Goal: Obtain resource: Obtain resource

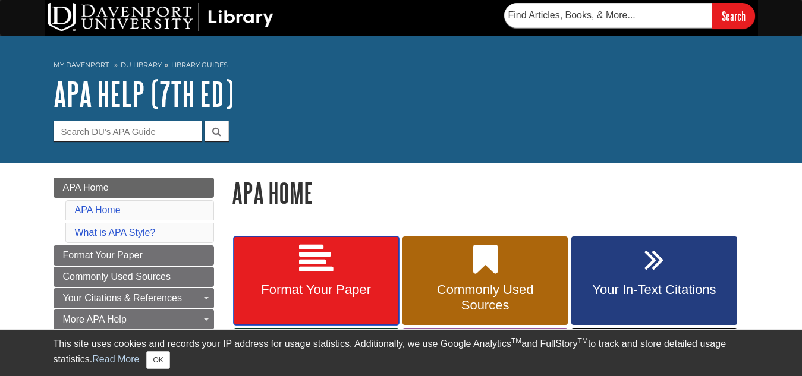
click at [312, 263] on icon at bounding box center [316, 260] width 34 height 34
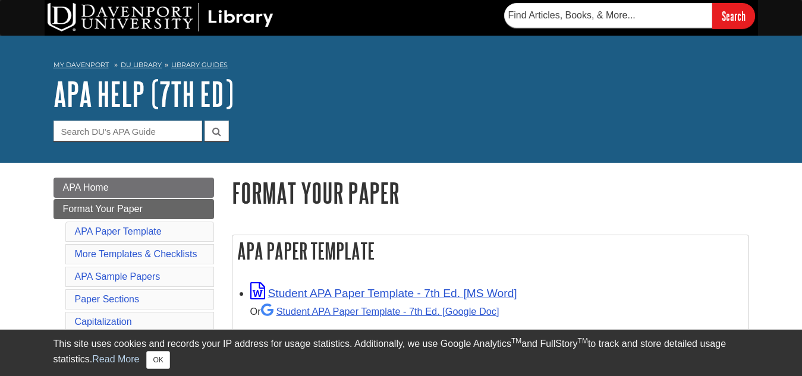
click at [331, 287] on div "Student APA Paper Template - 7th Ed. [MS Word] Or Student APA Paper Template - …" at bounding box center [496, 301] width 492 height 37
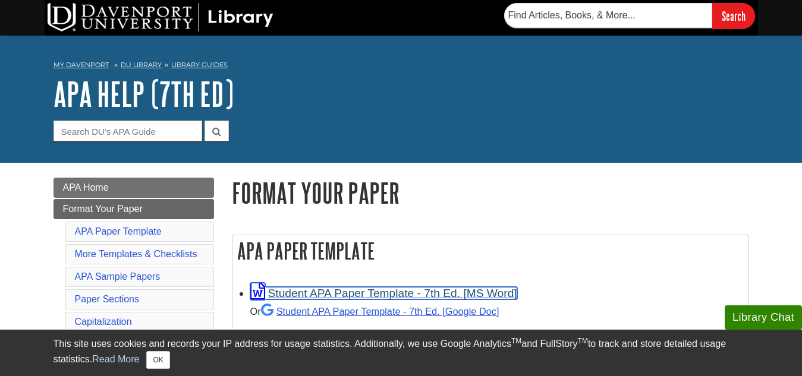
click at [337, 290] on link "Student APA Paper Template - 7th Ed. [MS Word]" at bounding box center [383, 293] width 267 height 12
